Goal: Task Accomplishment & Management: Manage account settings

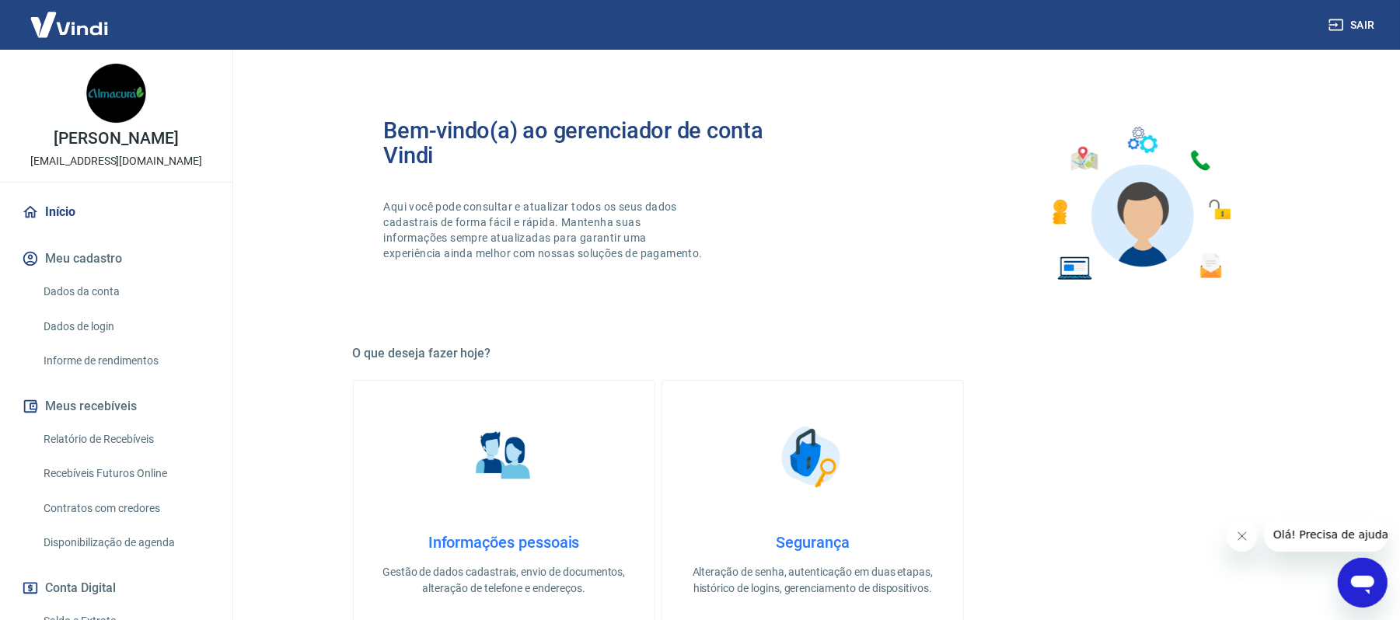
click at [516, 473] on img at bounding box center [504, 457] width 78 height 78
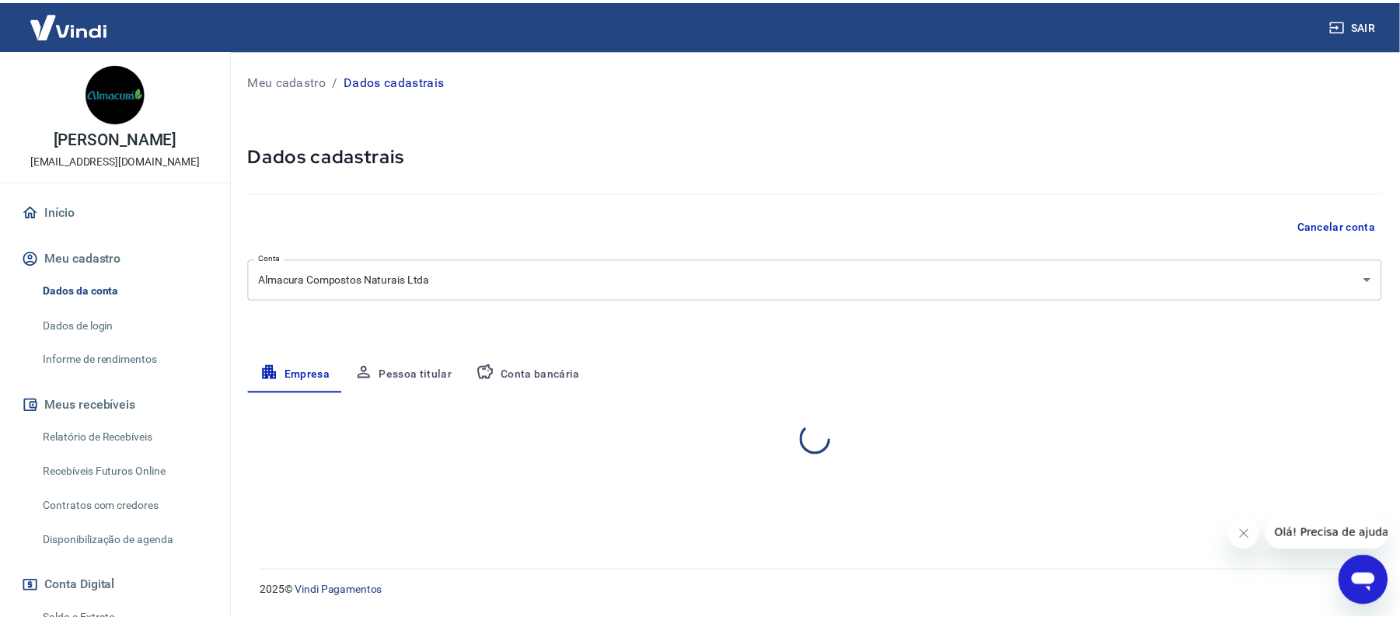
select select "SC"
select select "business"
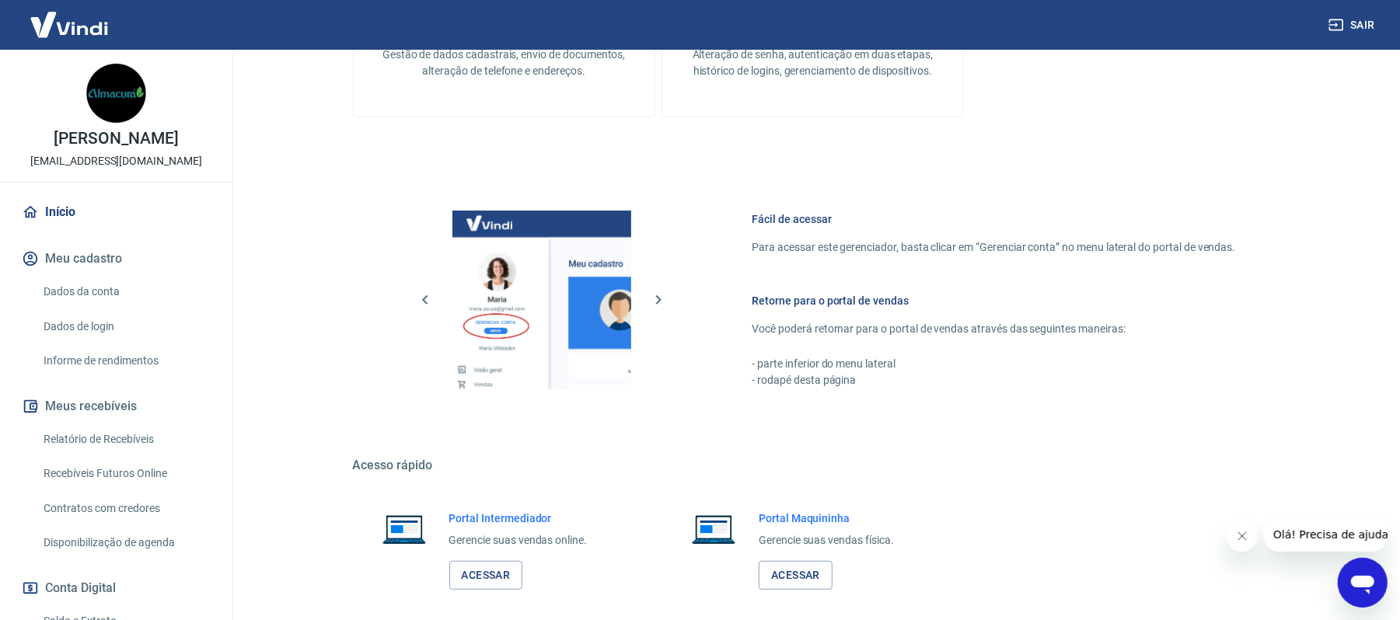
scroll to position [591, 0]
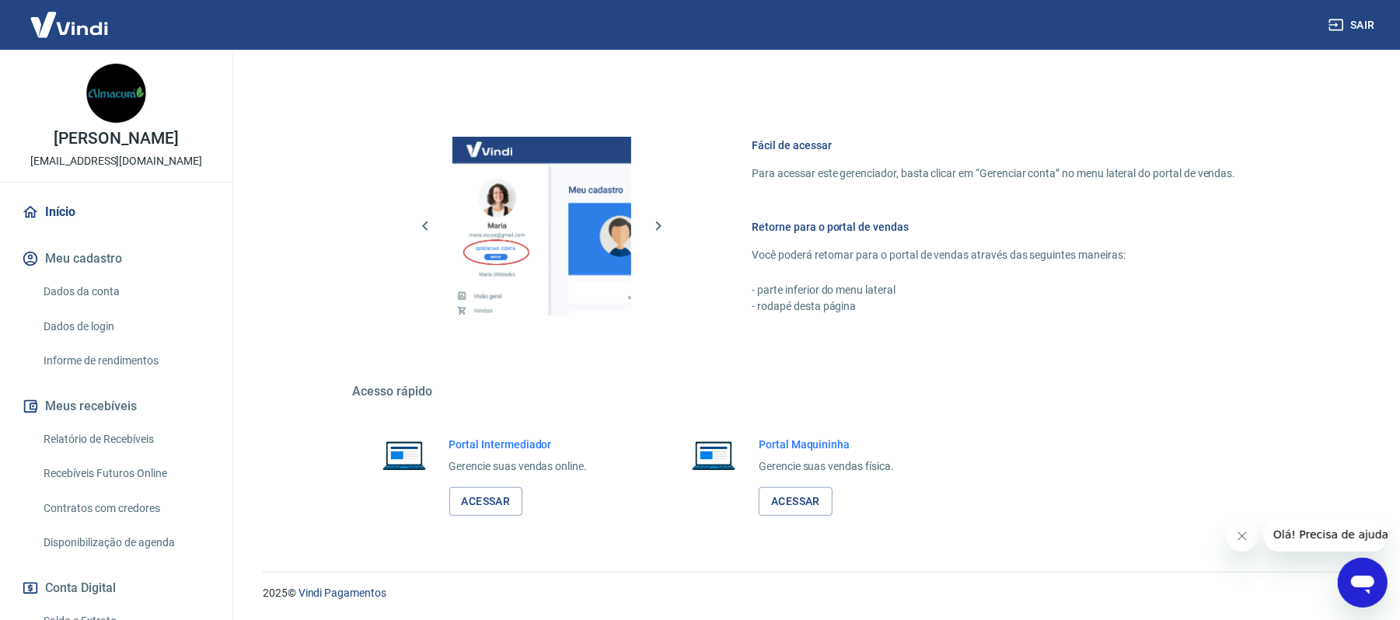
click at [486, 474] on p "Gerencie suas vendas online." at bounding box center [518, 467] width 138 height 16
click at [486, 498] on link "Acessar" at bounding box center [486, 501] width 74 height 29
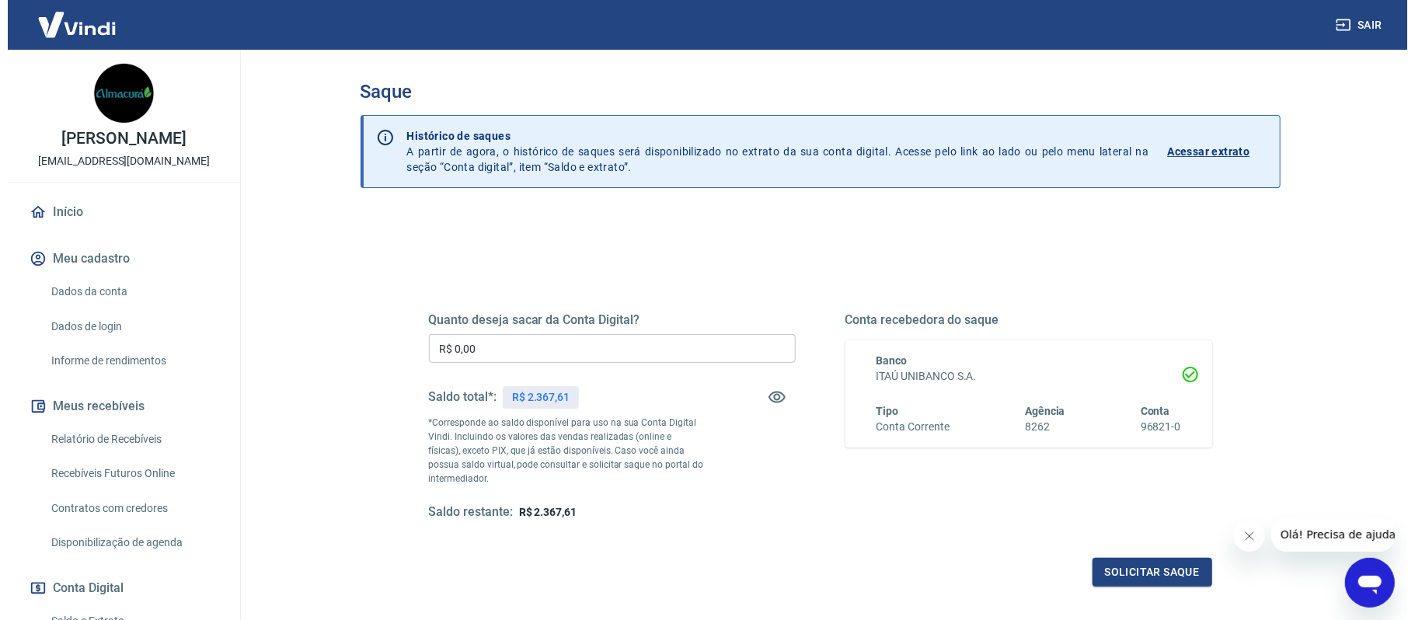
scroll to position [103, 0]
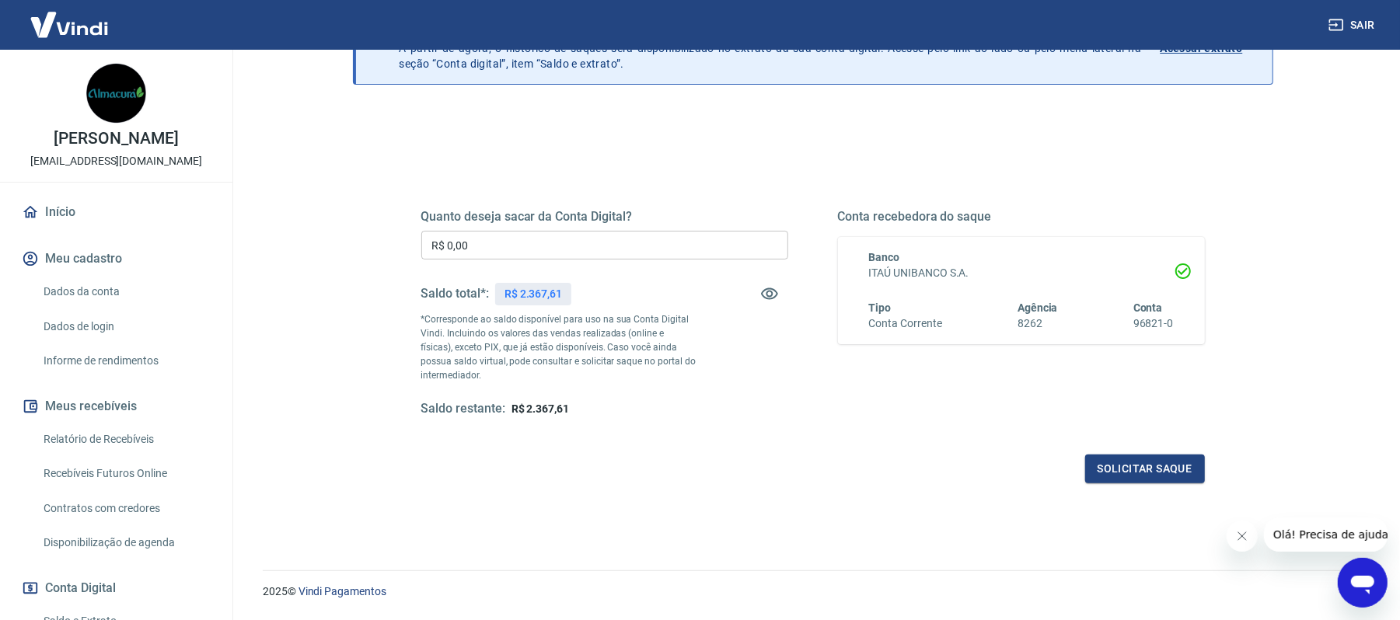
click at [514, 244] on input "R$ 0,00" at bounding box center [604, 245] width 367 height 29
type input "R$ 2.367,61"
click at [1157, 469] on button "Solicitar saque" at bounding box center [1145, 469] width 120 height 29
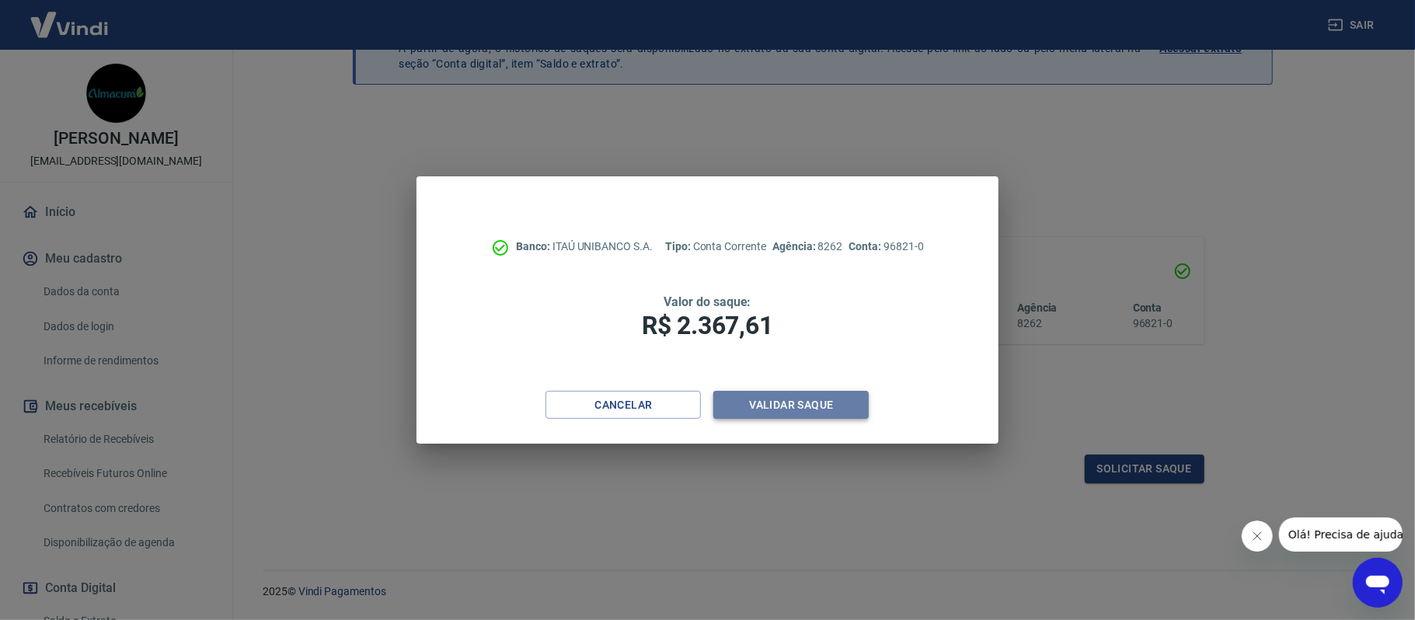
click at [803, 402] on button "Validar saque" at bounding box center [790, 405] width 155 height 29
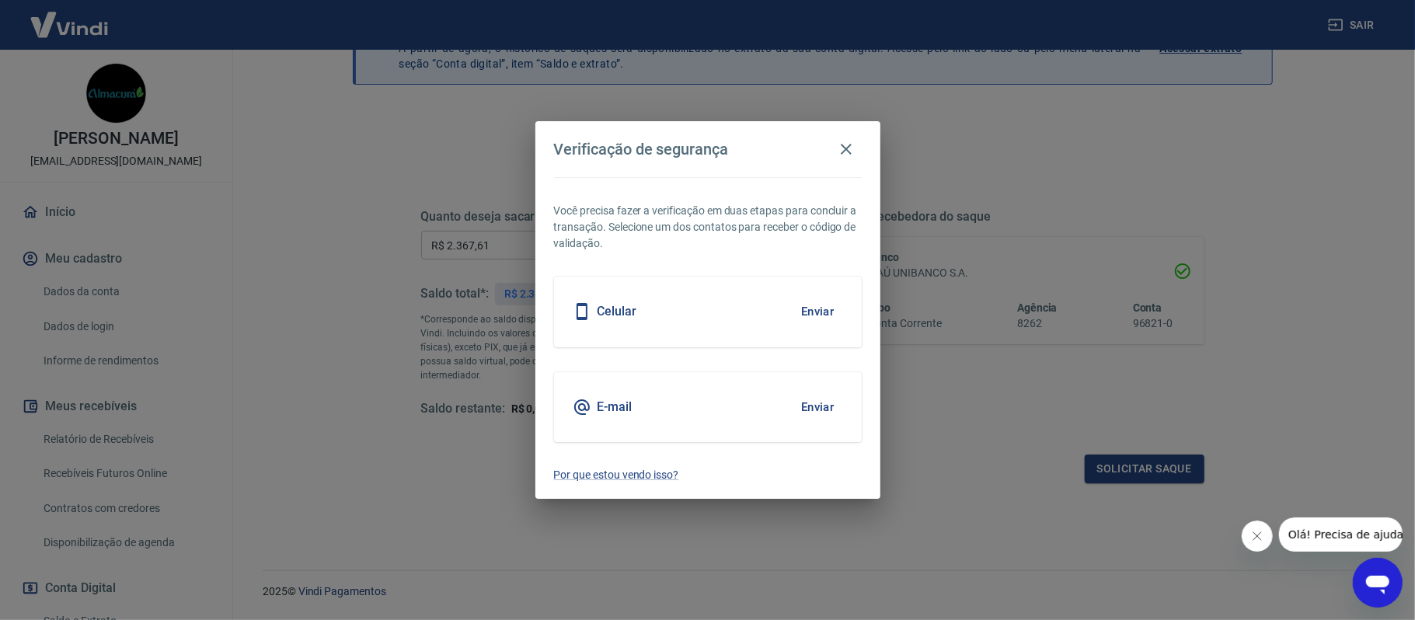
click at [822, 312] on button "Enviar" at bounding box center [818, 311] width 51 height 33
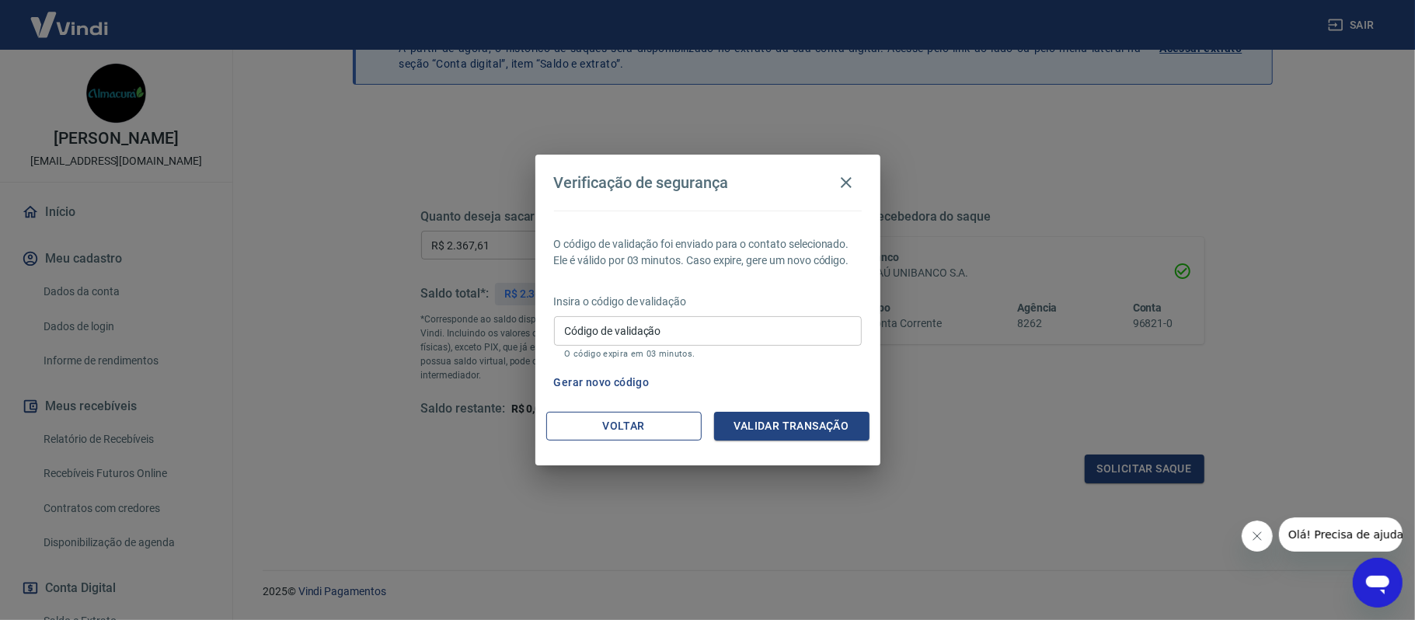
click at [663, 427] on button "Voltar" at bounding box center [623, 426] width 155 height 29
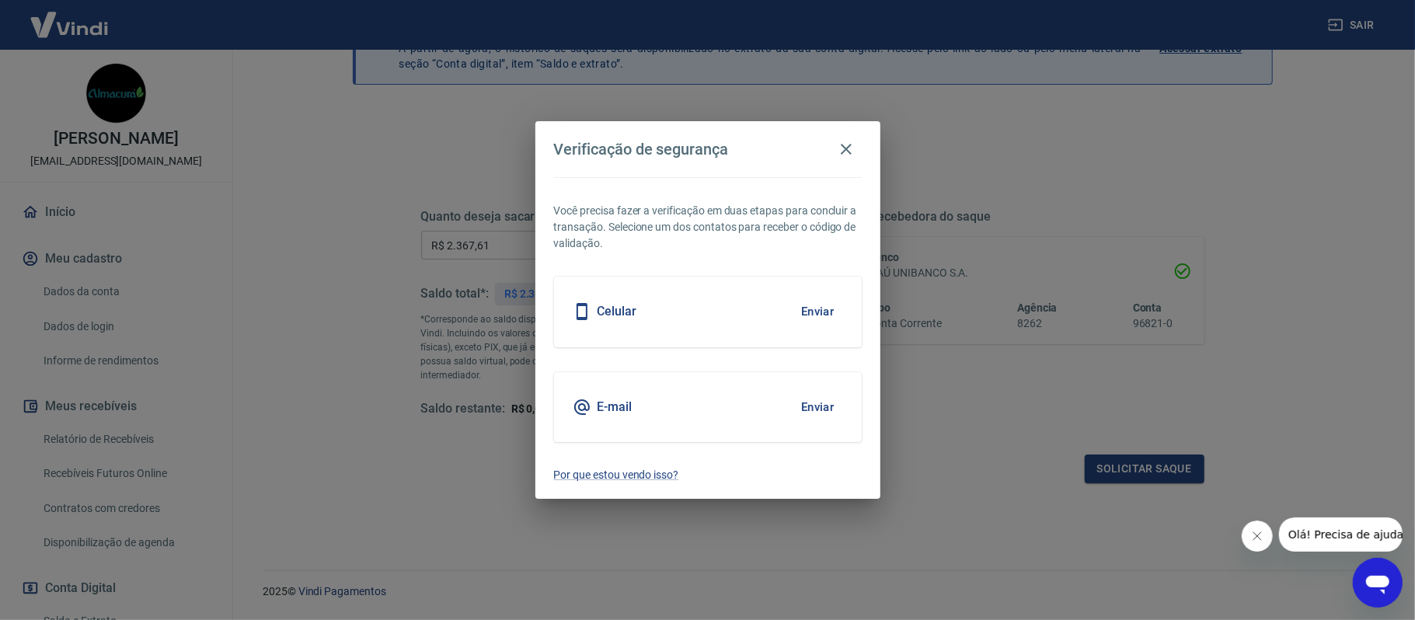
click at [816, 396] on button "Enviar" at bounding box center [818, 407] width 51 height 33
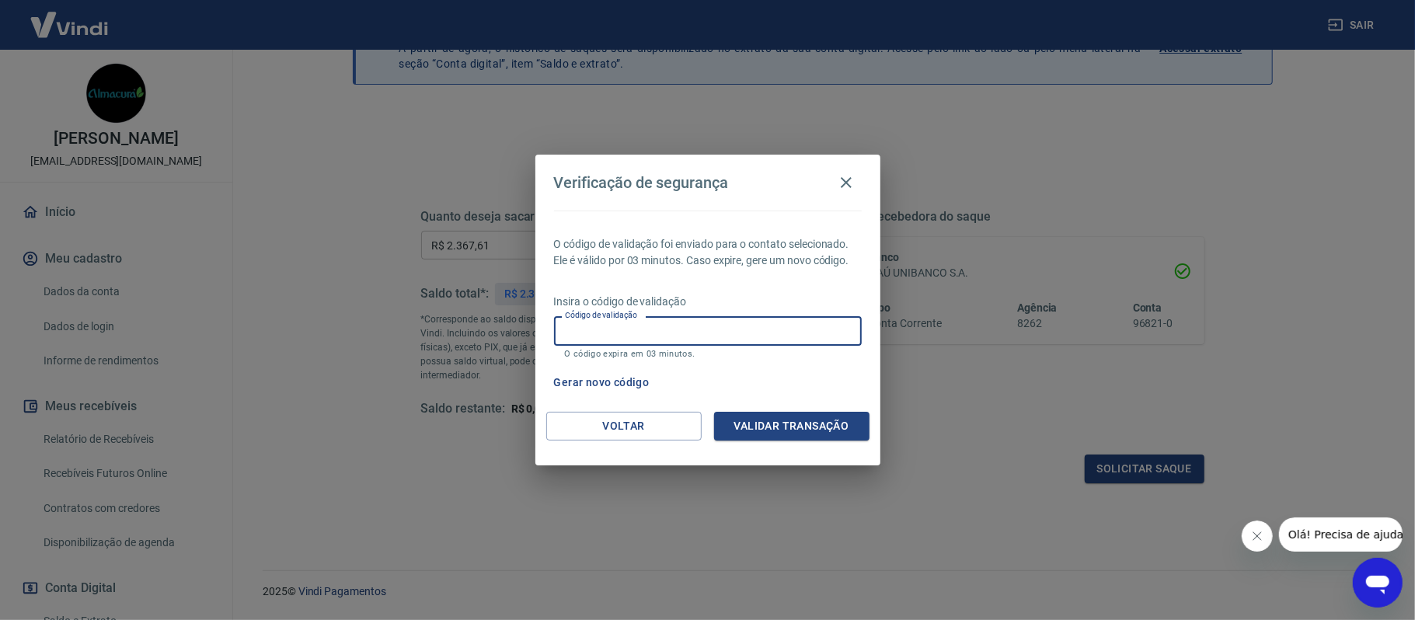
click at [772, 328] on input "Código de validação" at bounding box center [708, 330] width 308 height 29
click at [771, 420] on button "Validar transação" at bounding box center [791, 426] width 155 height 29
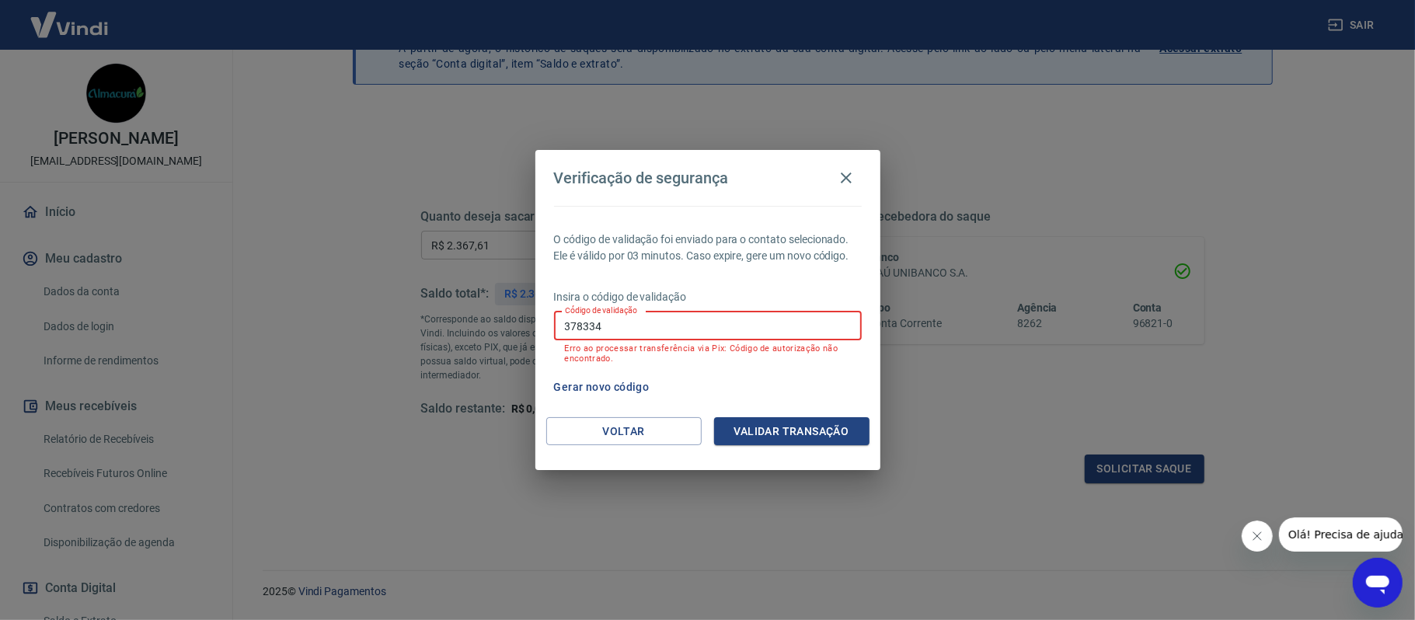
drag, startPoint x: 745, startPoint y: 337, endPoint x: 464, endPoint y: 319, distance: 281.1
click at [464, 319] on div "Verificação de segurança O código de validação foi enviado para o contato selec…" at bounding box center [707, 310] width 1415 height 620
type input "935799"
click at [769, 427] on button "Validar transação" at bounding box center [791, 431] width 155 height 29
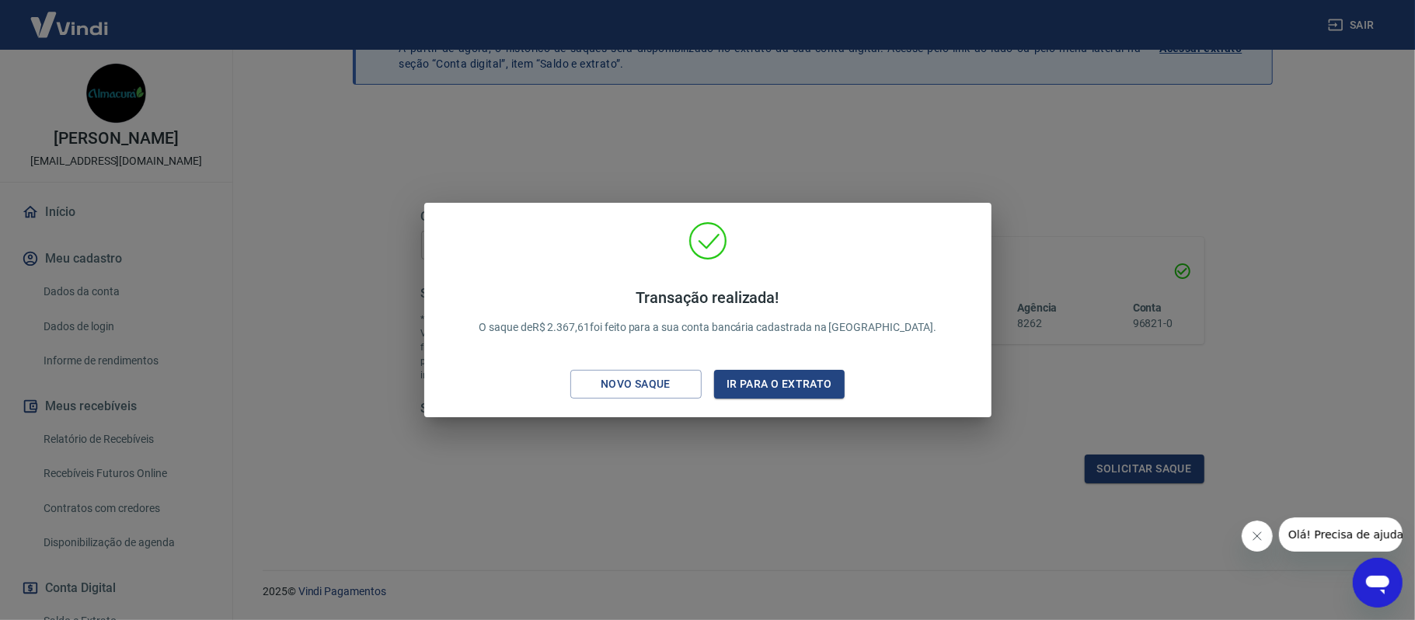
click at [971, 177] on div "Transação realizada! O saque de R$ 2.367,61 foi feito para a sua conta bancária…" at bounding box center [707, 310] width 1415 height 620
